Goal: Find specific page/section

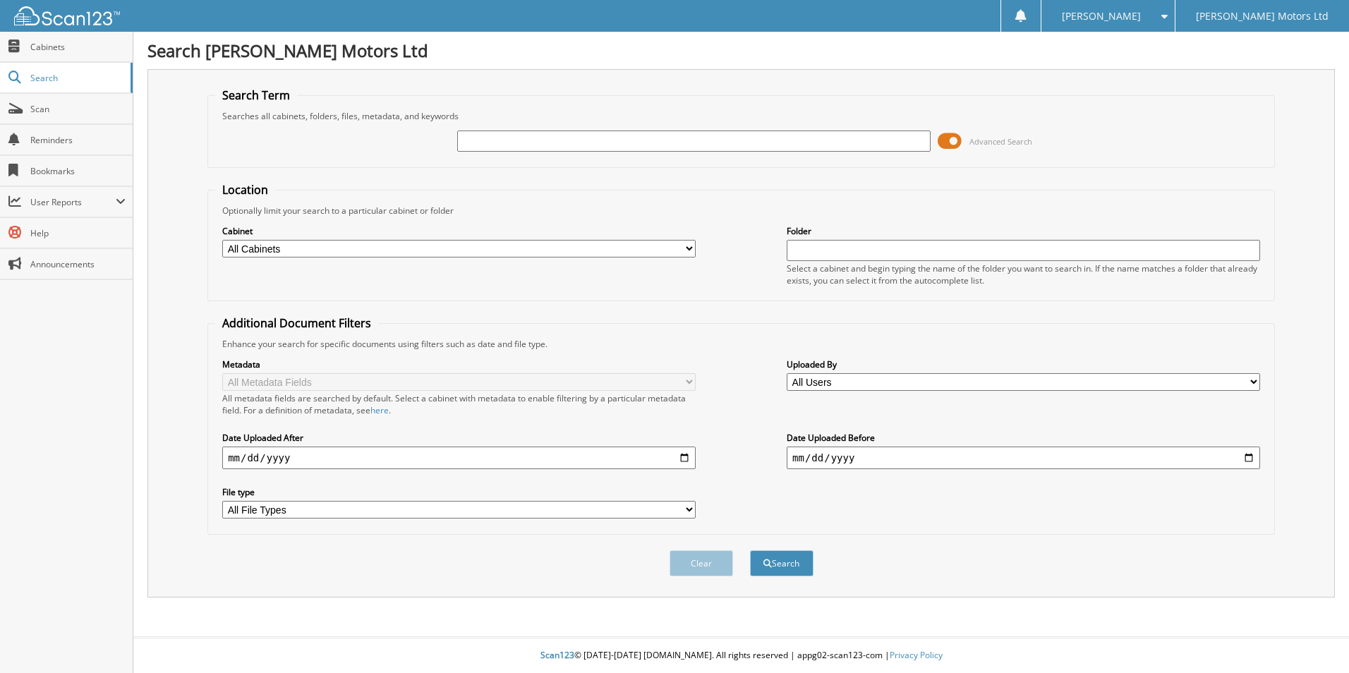
click at [702, 145] on input "text" at bounding box center [694, 141] width 474 height 21
type input "[PERSON_NAME]"
click at [750, 520] on button "Search" at bounding box center [782, 563] width 64 height 26
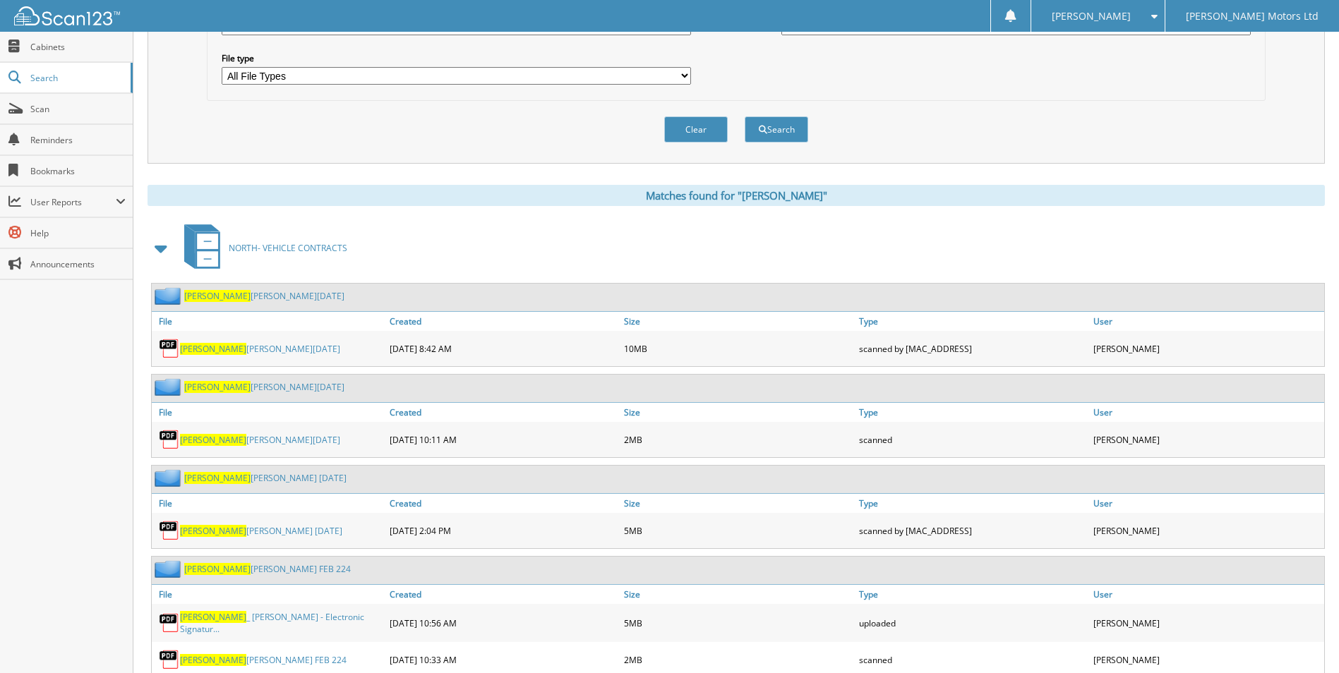
scroll to position [565, 0]
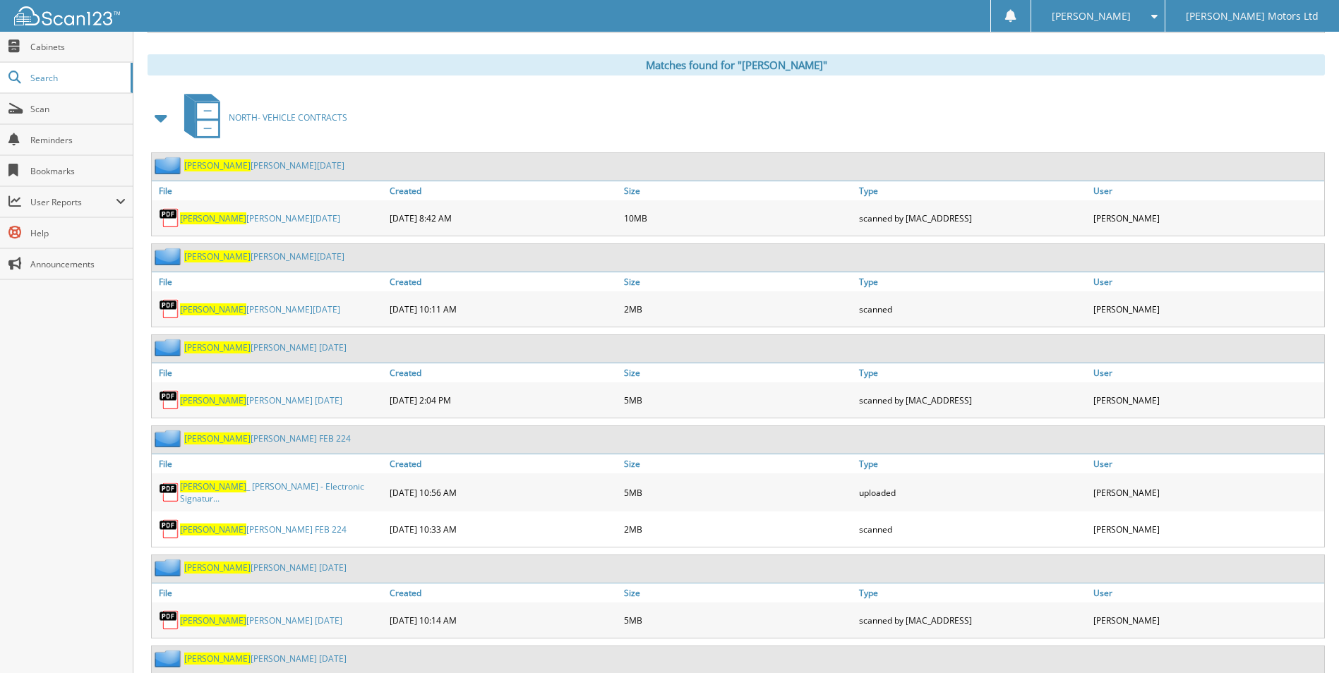
click at [277, 220] on link "[PERSON_NAME] [DATE]" at bounding box center [260, 218] width 160 height 12
